Goal: Check status: Check status

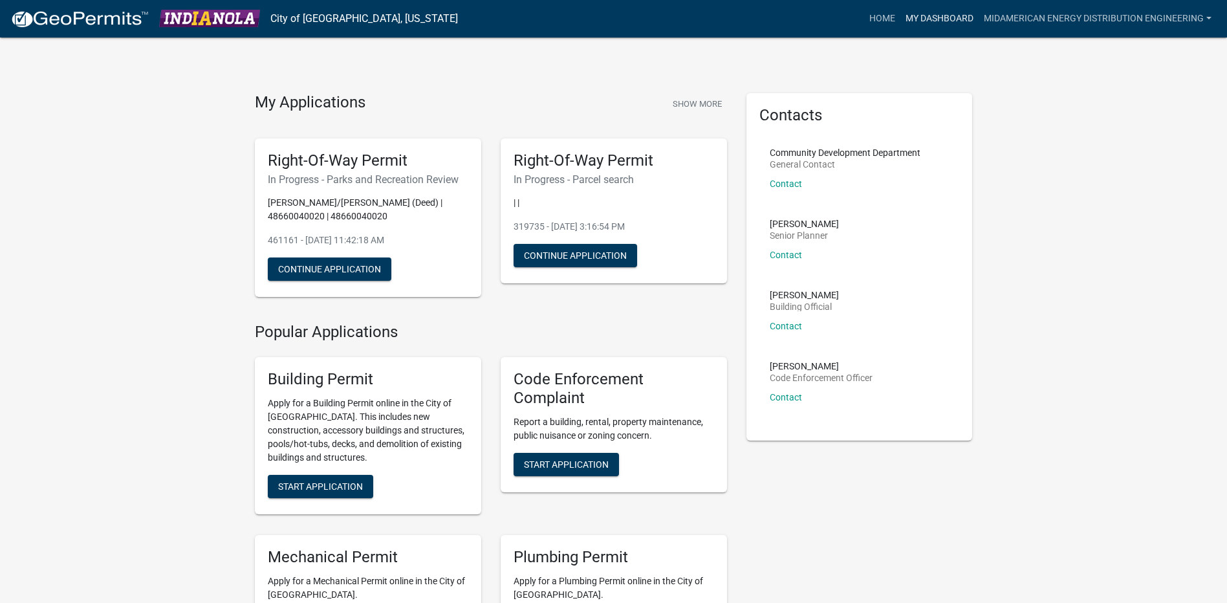
click at [950, 11] on link "My Dashboard" at bounding box center [940, 18] width 78 height 25
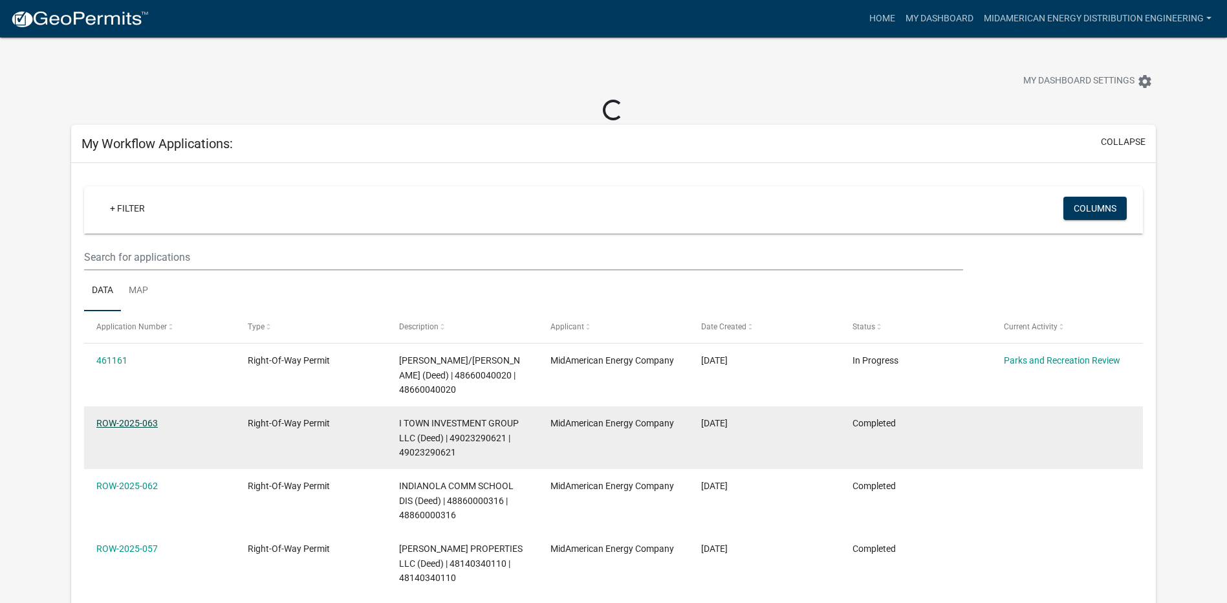
click at [134, 418] on link "ROW-2025-063" at bounding box center [126, 423] width 61 height 10
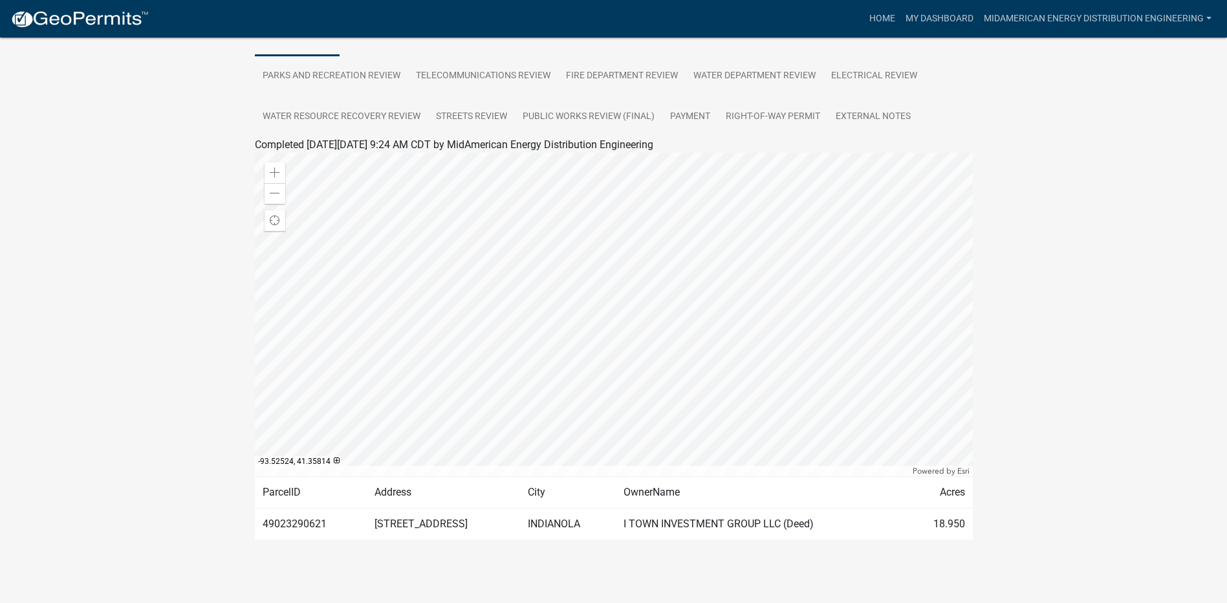
scroll to position [259, 0]
click at [781, 122] on link "Right-Of-Way Permit" at bounding box center [773, 115] width 110 height 41
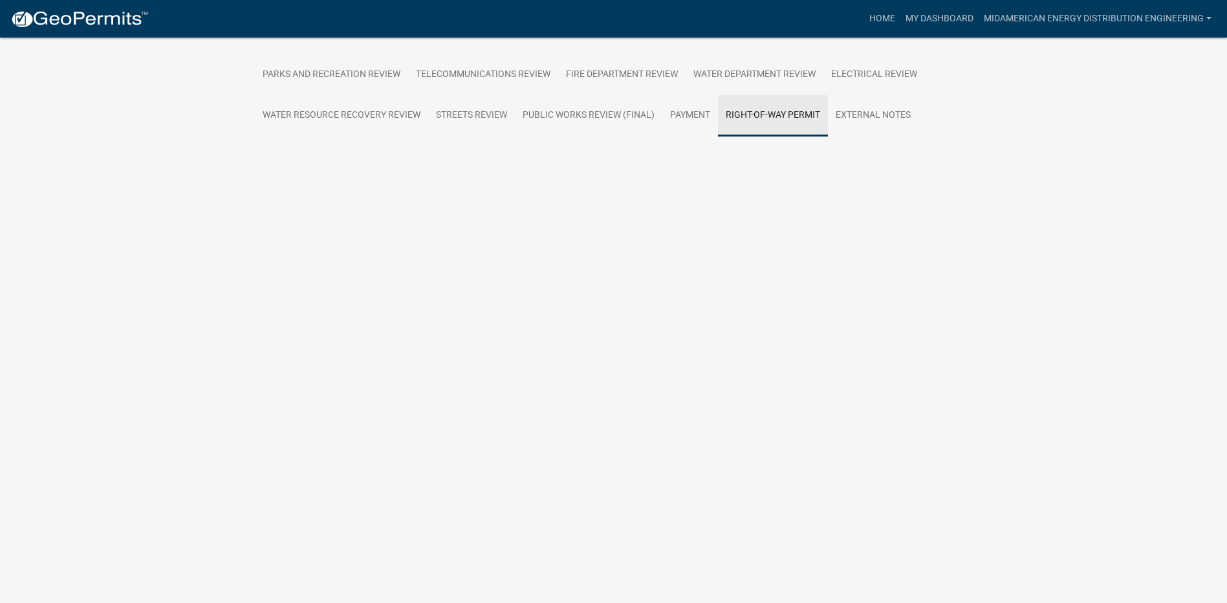
scroll to position [38, 0]
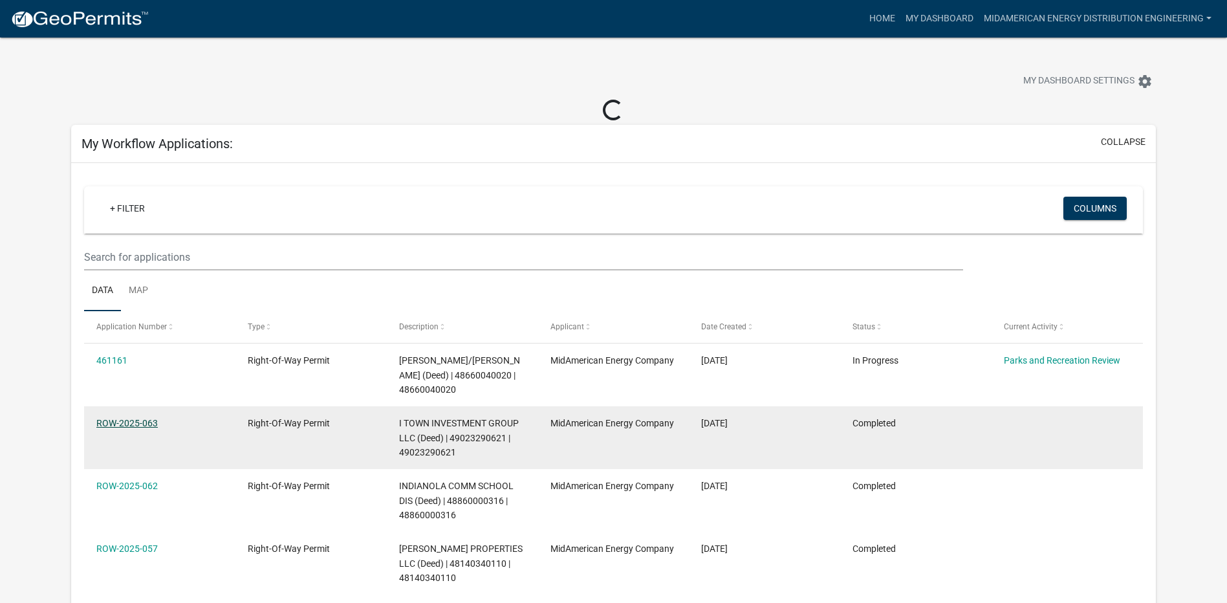
click at [120, 418] on link "ROW-2025-063" at bounding box center [126, 423] width 61 height 10
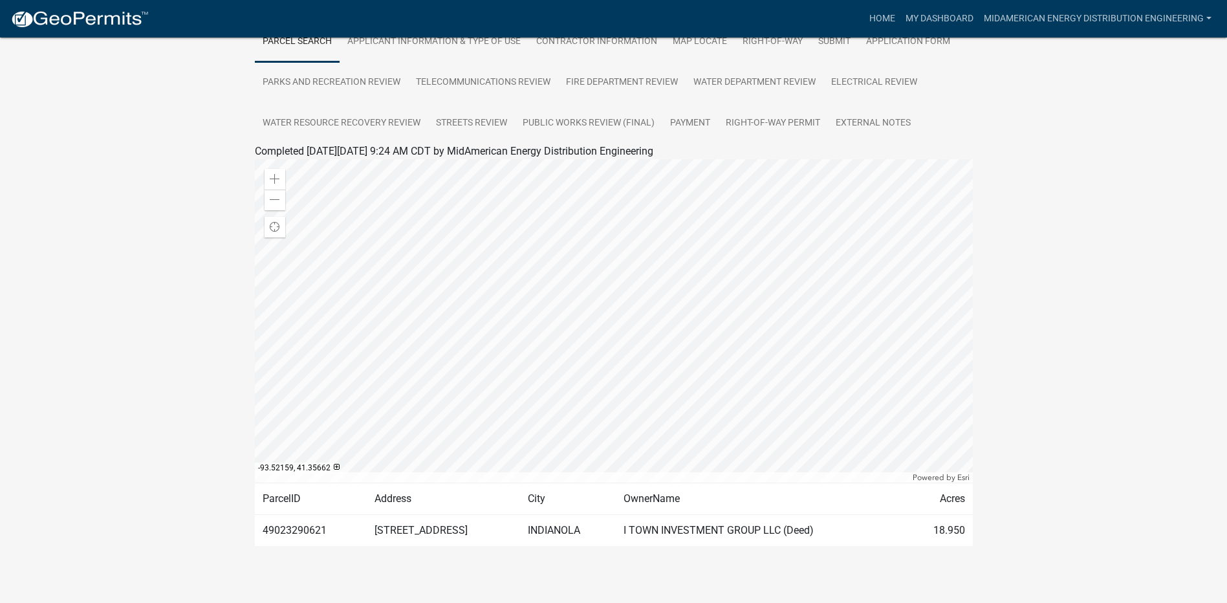
scroll to position [259, 0]
